Goal: Task Accomplishment & Management: Manage account settings

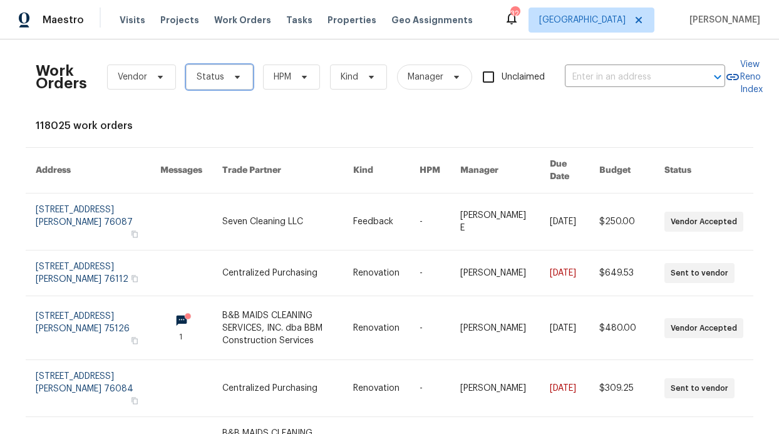
click at [232, 79] on icon at bounding box center [237, 77] width 10 height 10
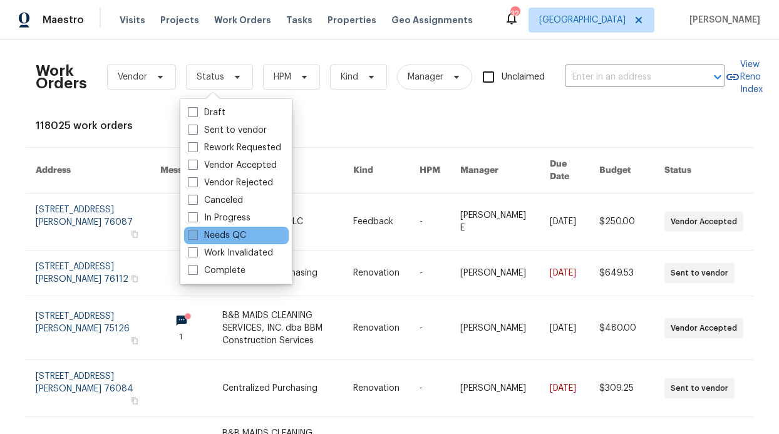
click at [232, 230] on label "Needs QC" at bounding box center [217, 235] width 58 height 13
click at [196, 230] on input "Needs QC" at bounding box center [192, 233] width 8 height 8
checkbox input "true"
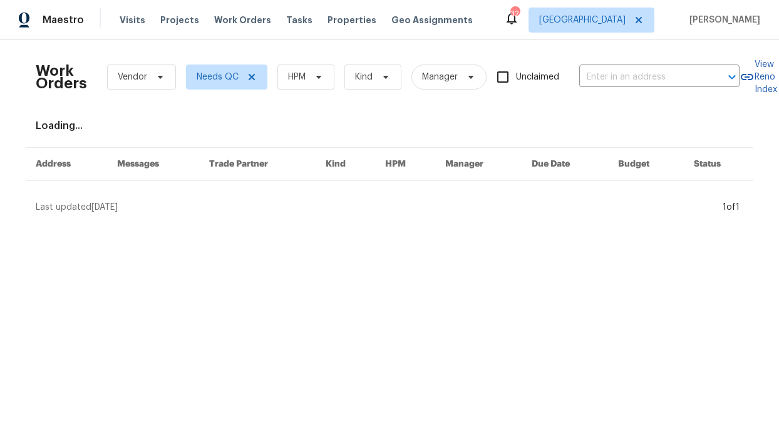
click at [279, 90] on div "Work Orders Vendor Needs QC HPM Kind Manager Unclaimed ​" at bounding box center [388, 76] width 704 height 55
click at [314, 78] on icon at bounding box center [319, 77] width 10 height 10
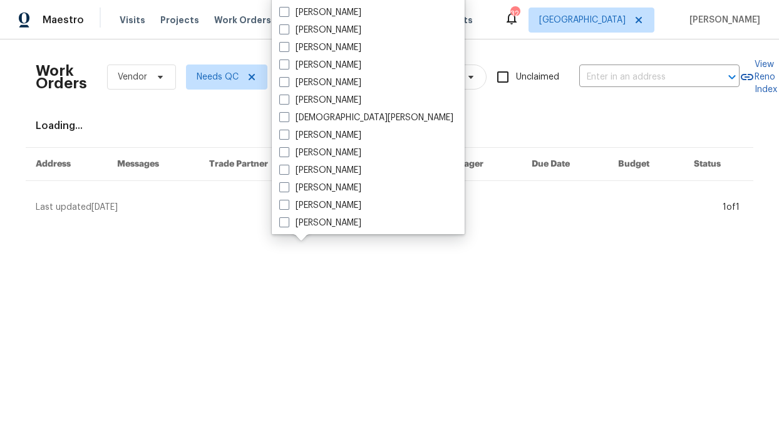
scroll to position [614, 0]
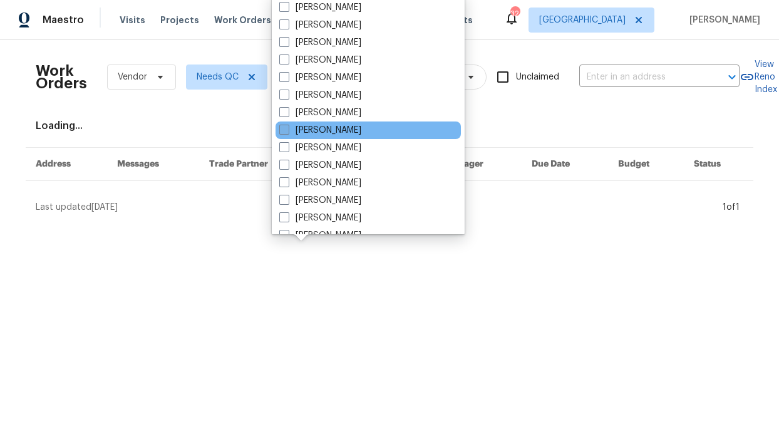
click at [336, 128] on label "[PERSON_NAME]" at bounding box center [320, 130] width 82 height 13
click at [287, 128] on input "[PERSON_NAME]" at bounding box center [283, 128] width 8 height 8
checkbox input "true"
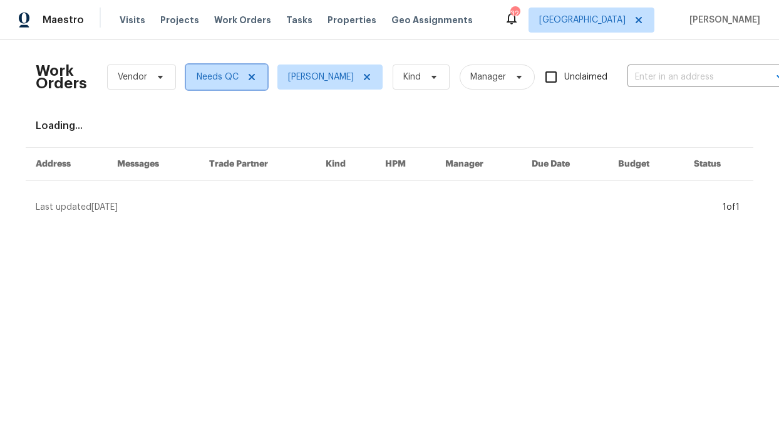
click at [261, 73] on span "Needs QC" at bounding box center [226, 76] width 81 height 25
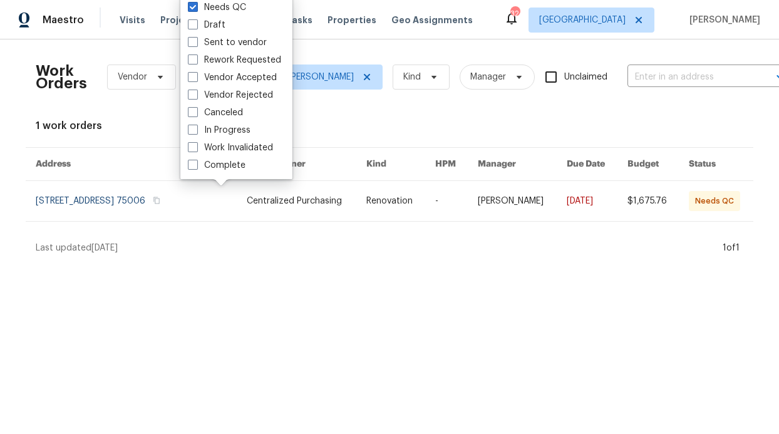
click at [320, 120] on div "1 work orders" at bounding box center [389, 126] width 707 height 13
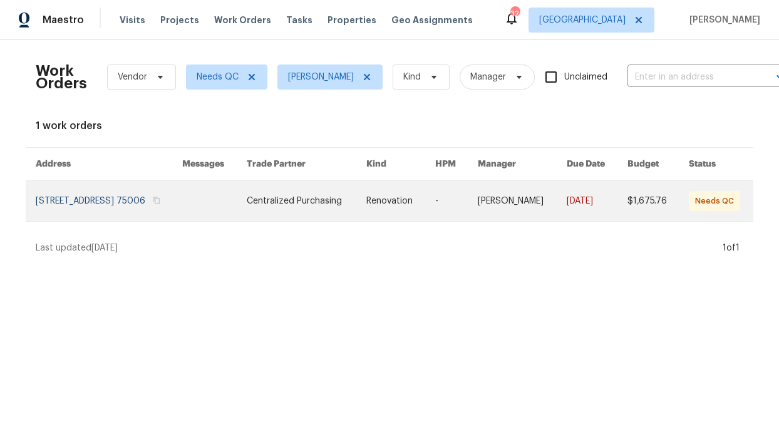
click at [295, 213] on link at bounding box center [307, 201] width 120 height 40
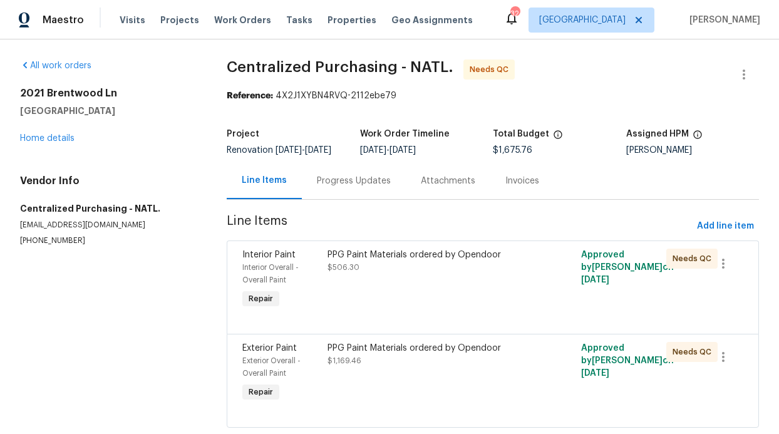
click at [354, 198] on div "Progress Updates" at bounding box center [354, 180] width 104 height 37
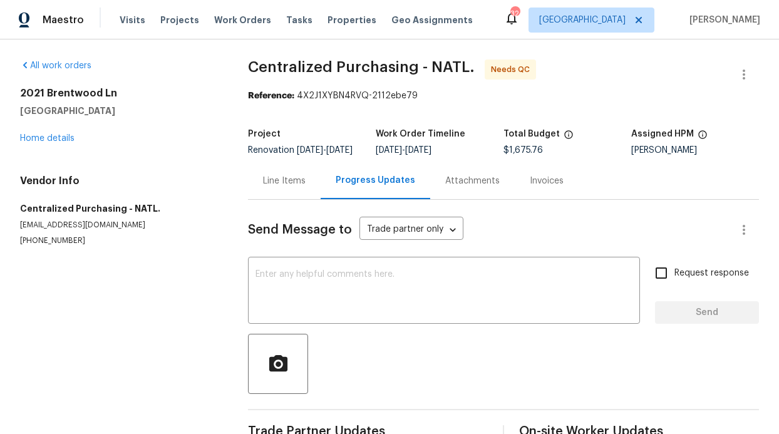
click at [286, 183] on div "Line Items" at bounding box center [284, 180] width 73 height 37
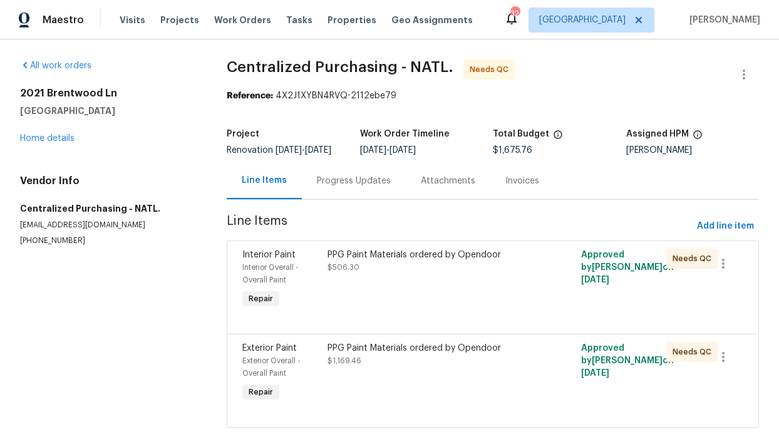
click at [333, 292] on div "PPG Paint Materials ordered by Opendoor $506.30" at bounding box center [430, 280] width 212 height 70
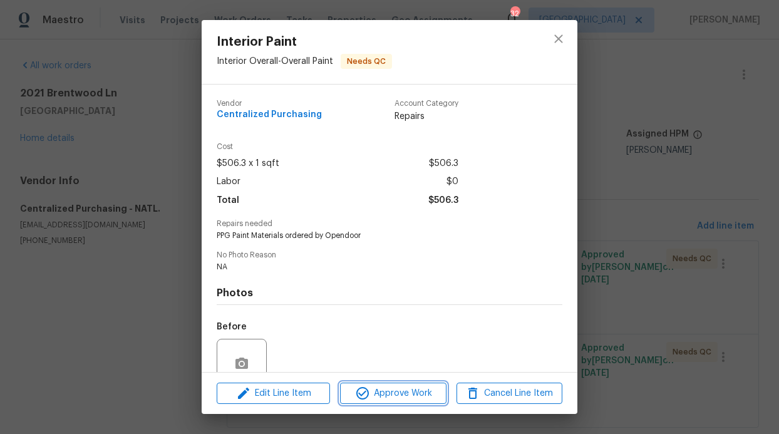
click at [363, 387] on icon "button" at bounding box center [362, 393] width 13 height 13
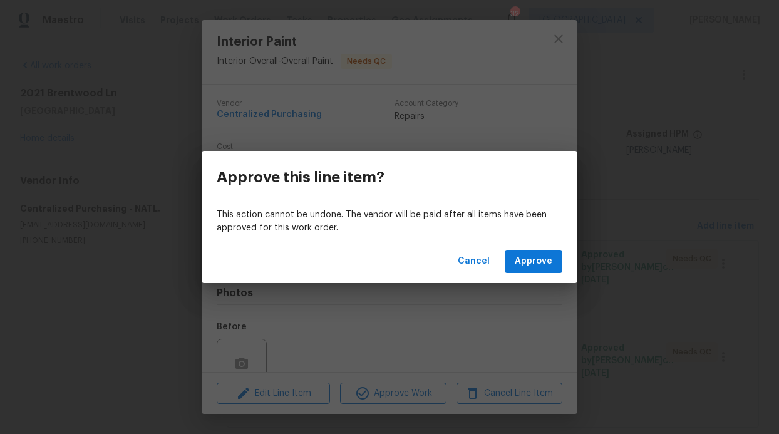
click at [514, 279] on div "Cancel Approve" at bounding box center [390, 261] width 376 height 43
click at [540, 271] on button "Approve" at bounding box center [534, 261] width 58 height 23
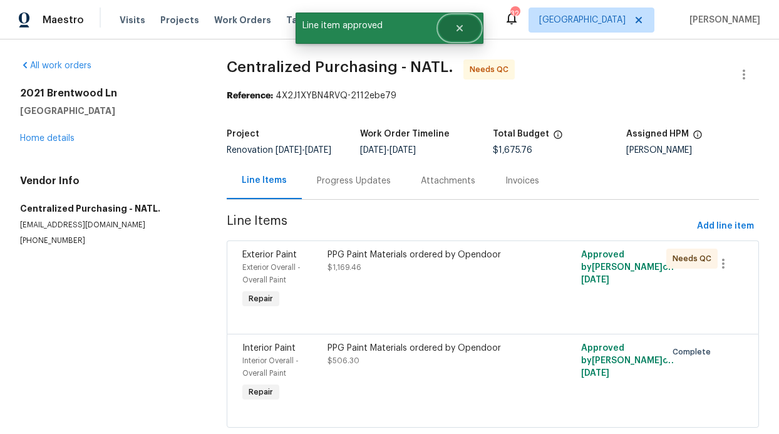
click at [468, 33] on button "Close" at bounding box center [459, 28] width 41 height 25
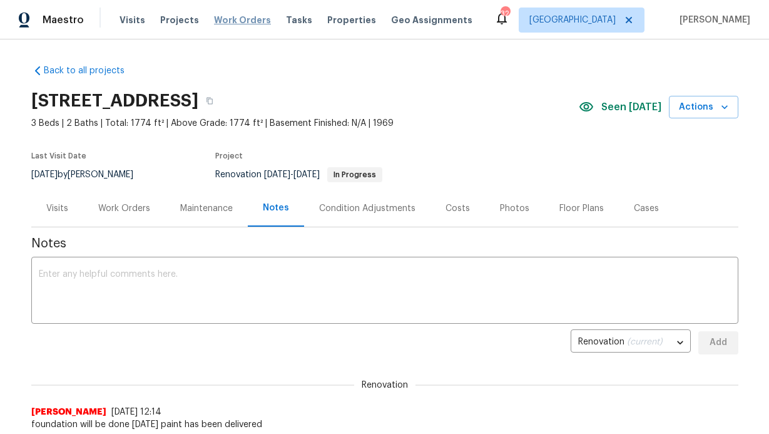
click at [227, 23] on span "Work Orders" at bounding box center [242, 20] width 57 height 13
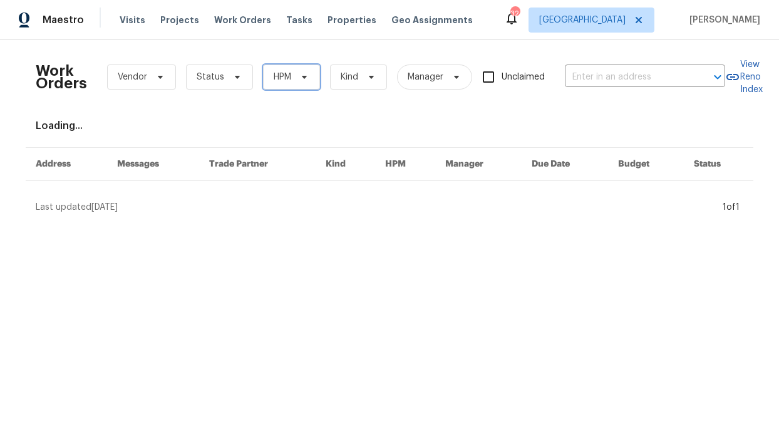
click at [295, 72] on span at bounding box center [302, 77] width 14 height 10
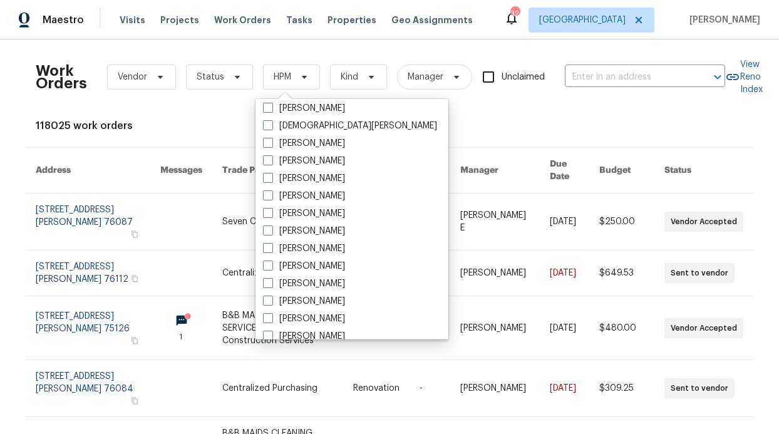
scroll to position [598, 0]
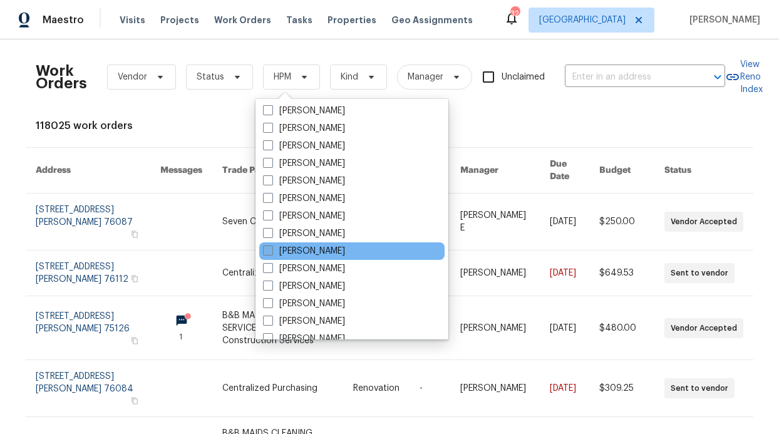
click at [304, 247] on label "[PERSON_NAME]" at bounding box center [304, 251] width 82 height 13
click at [271, 247] on input "[PERSON_NAME]" at bounding box center [267, 249] width 8 height 8
checkbox input "true"
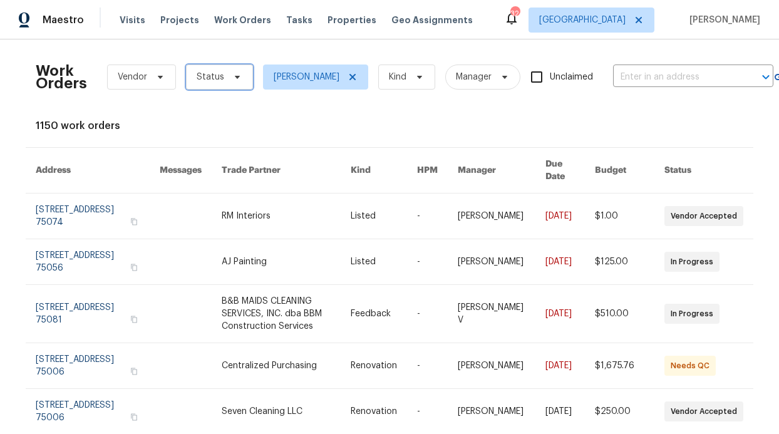
click at [222, 85] on span "Status" at bounding box center [219, 76] width 67 height 25
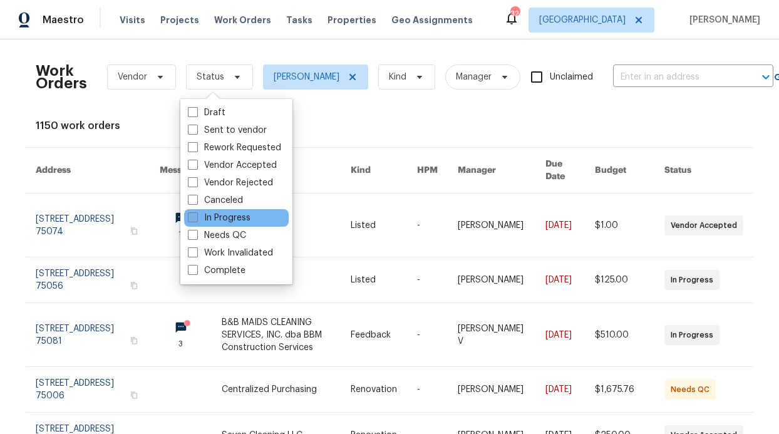
click at [230, 220] on label "In Progress" at bounding box center [219, 218] width 63 height 13
click at [196, 220] on input "In Progress" at bounding box center [192, 216] width 8 height 8
checkbox input "true"
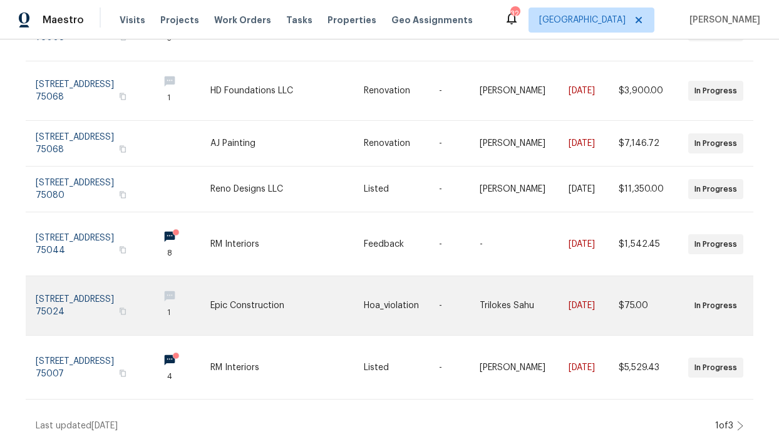
scroll to position [374, 0]
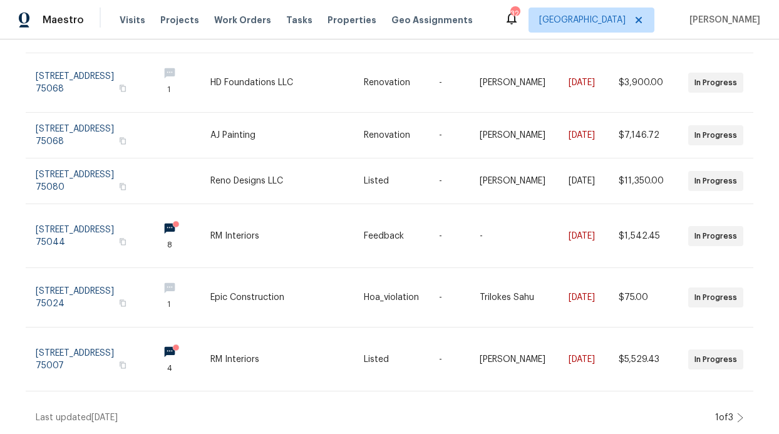
click at [737, 413] on icon at bounding box center [740, 418] width 6 height 10
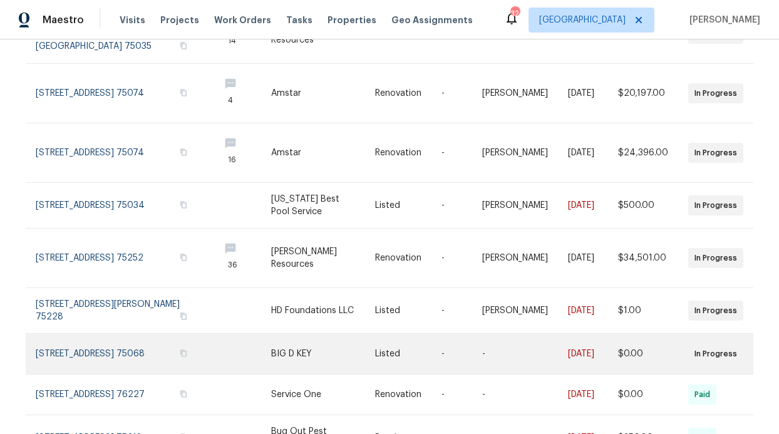
scroll to position [322, 0]
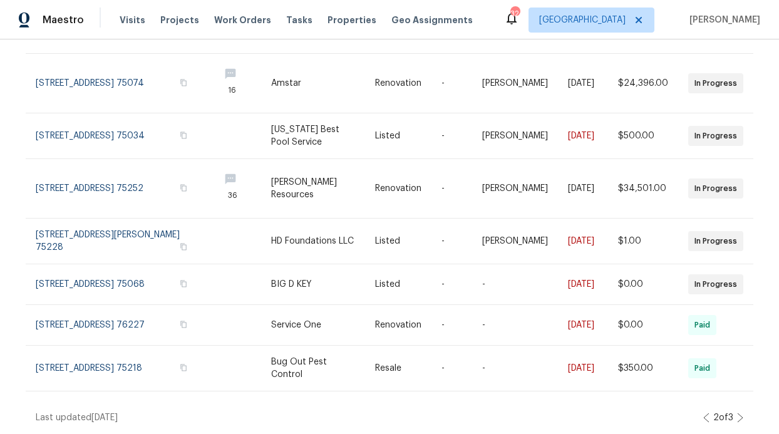
click at [737, 413] on icon at bounding box center [740, 418] width 6 height 10
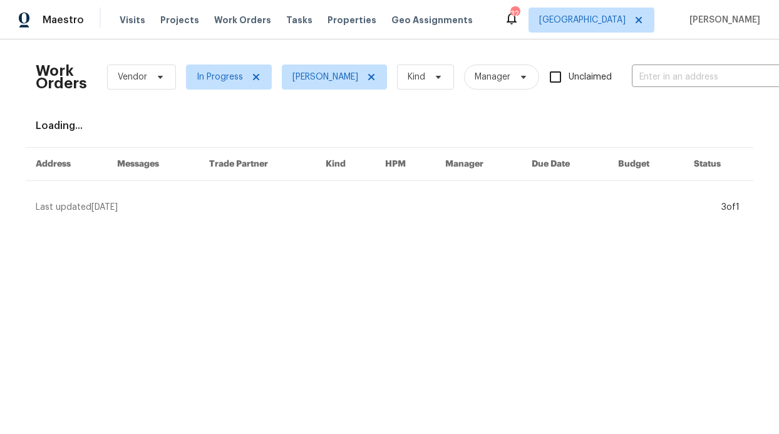
scroll to position [0, 0]
